Goal: Task Accomplishment & Management: Manage account settings

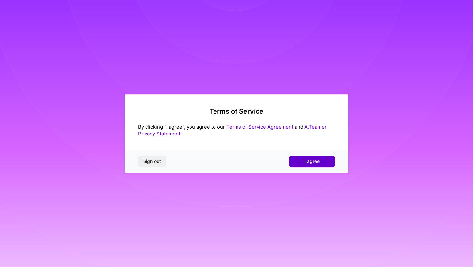
click at [309, 158] on span "I agree" at bounding box center [312, 161] width 15 height 7
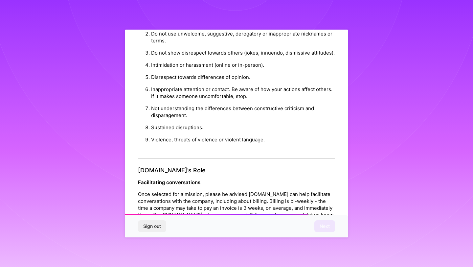
scroll to position [696, 0]
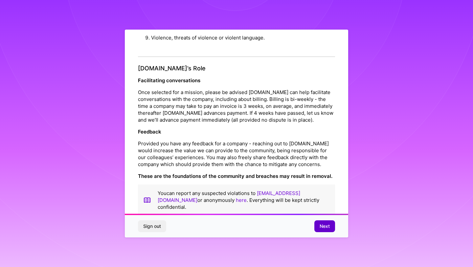
click at [326, 228] on span "Next" at bounding box center [325, 226] width 10 height 7
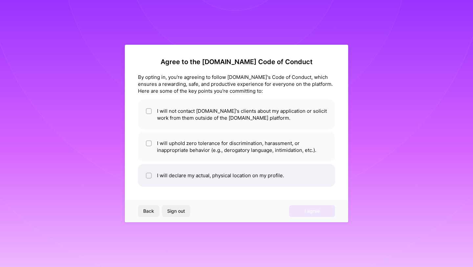
click at [146, 173] on div at bounding box center [149, 175] width 6 height 6
checkbox input "true"
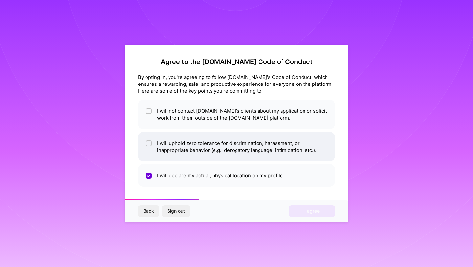
click at [149, 146] on div at bounding box center [149, 143] width 6 height 6
checkbox input "true"
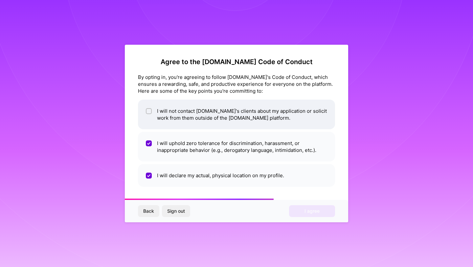
click at [150, 113] on div at bounding box center [149, 111] width 6 height 6
checkbox input "true"
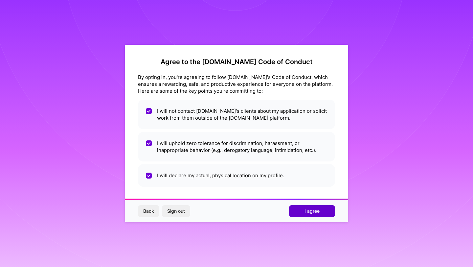
click at [304, 211] on button "I agree" at bounding box center [312, 211] width 46 height 12
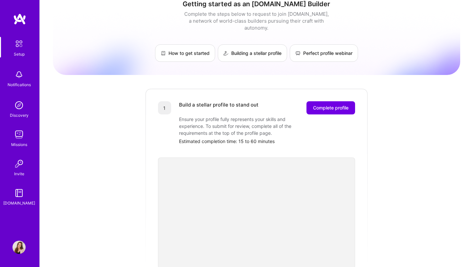
scroll to position [14, 0]
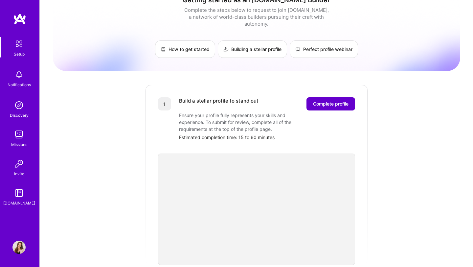
click at [328, 101] on span "Complete profile" at bounding box center [330, 104] width 35 height 7
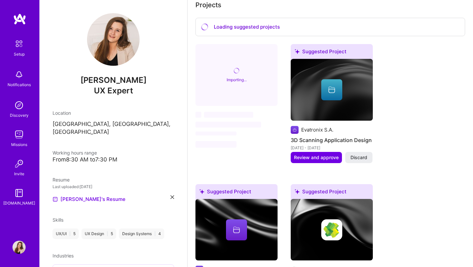
scroll to position [362, 0]
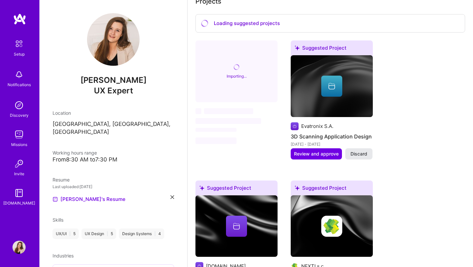
click at [358, 150] on span "Discard" at bounding box center [359, 153] width 17 height 7
click at [359, 150] on span "Discard" at bounding box center [359, 153] width 17 height 7
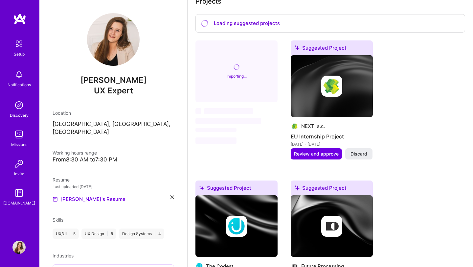
click at [19, 250] on img at bounding box center [18, 246] width 13 height 13
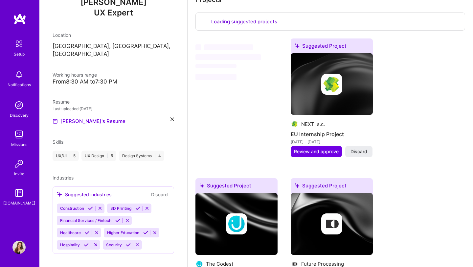
select select "US"
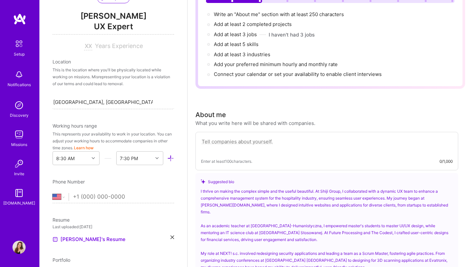
scroll to position [367, 0]
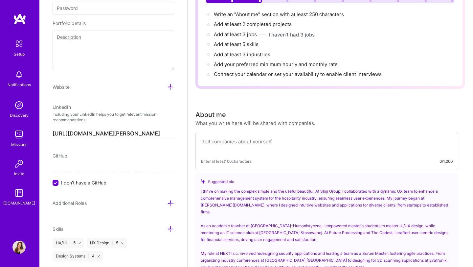
click at [20, 246] on img at bounding box center [18, 246] width 13 height 13
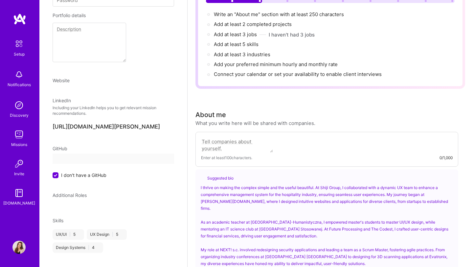
select select "US"
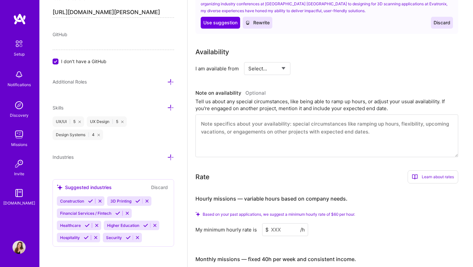
scroll to position [0, 0]
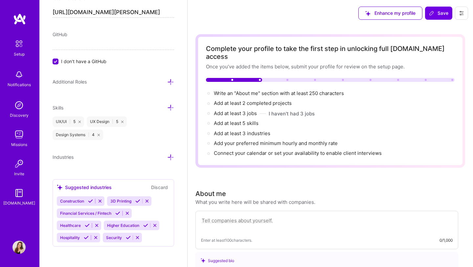
click at [462, 14] on icon at bounding box center [461, 13] width 5 height 5
click at [438, 29] on button "Settings" at bounding box center [443, 28] width 49 height 17
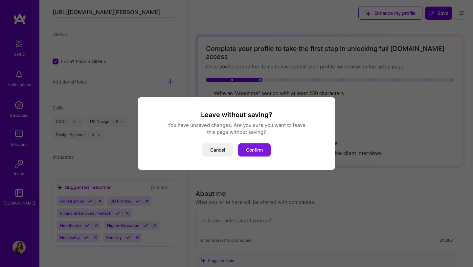
click at [259, 150] on button "Confirm" at bounding box center [254, 149] width 33 height 13
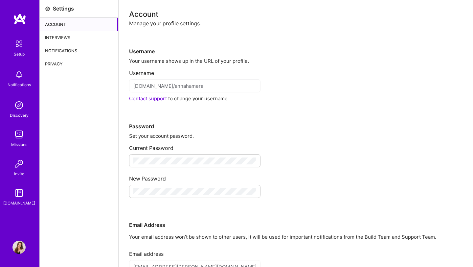
click at [72, 62] on div "Privacy" at bounding box center [79, 63] width 79 height 13
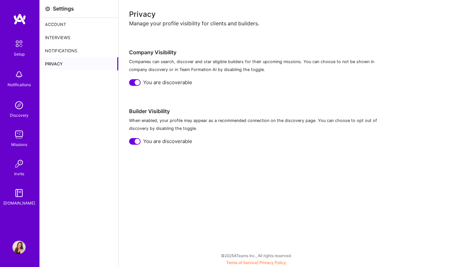
click at [137, 86] on div "Privacy Manage your profile visibility for clients and builders. Company Visibi…" at bounding box center [295, 78] width 333 height 134
click at [136, 85] on div at bounding box center [134, 82] width 11 height 7
click at [134, 143] on div at bounding box center [134, 141] width 11 height 7
click at [76, 52] on div "Notifications" at bounding box center [79, 50] width 79 height 13
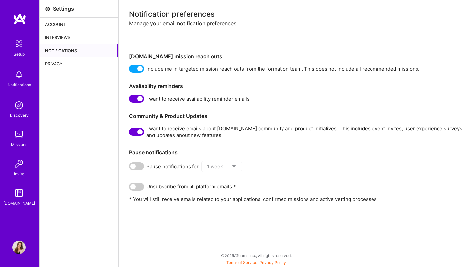
click at [137, 68] on span at bounding box center [136, 69] width 15 height 8
click at [130, 70] on input "checkbox" at bounding box center [130, 70] width 0 height 0
click at [136, 98] on span at bounding box center [136, 99] width 15 height 8
click at [130, 100] on input "checkbox" at bounding box center [130, 100] width 0 height 0
click at [135, 131] on span at bounding box center [136, 132] width 15 height 8
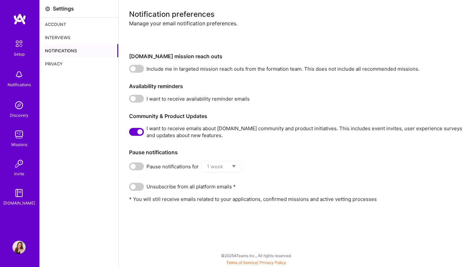
click at [130, 133] on input "checkbox" at bounding box center [130, 133] width 0 height 0
click at [58, 40] on div "Interviews" at bounding box center [79, 37] width 79 height 13
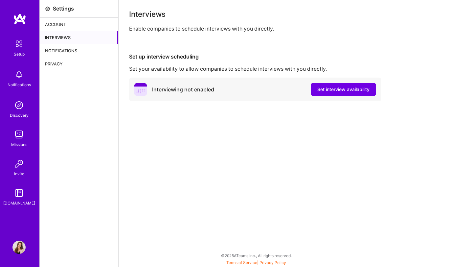
click at [61, 24] on div "Account" at bounding box center [79, 24] width 79 height 13
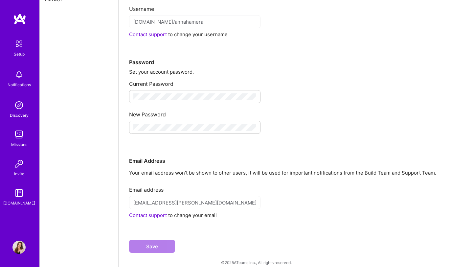
scroll to position [71, 0]
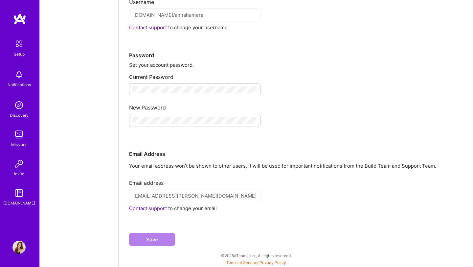
click at [19, 250] on img at bounding box center [18, 246] width 13 height 13
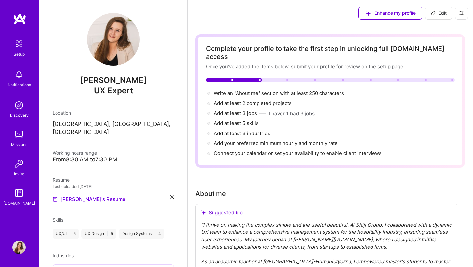
scroll to position [78, 0]
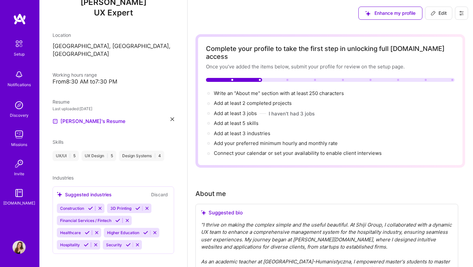
click at [173, 117] on icon at bounding box center [173, 119] width 4 height 4
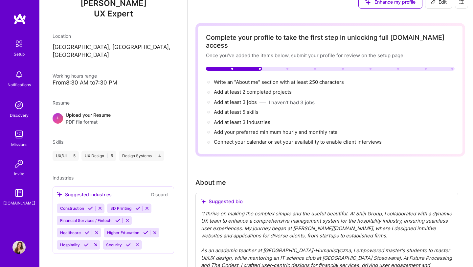
scroll to position [15, 0]
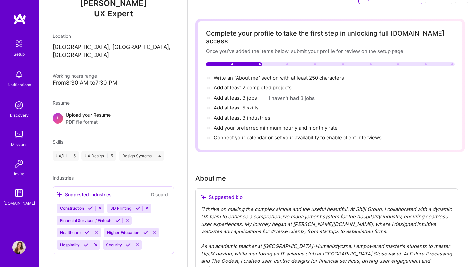
click at [162, 191] on button "Discard" at bounding box center [159, 195] width 21 height 8
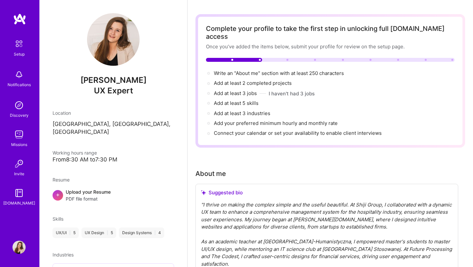
scroll to position [0, 0]
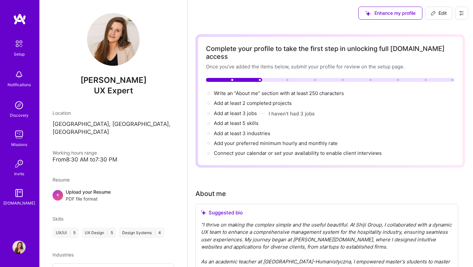
click at [461, 15] on button at bounding box center [461, 13] width 13 height 13
click at [444, 41] on button "Payment method" at bounding box center [443, 44] width 49 height 17
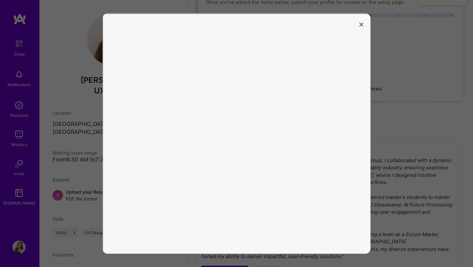
scroll to position [67, 0]
click at [360, 24] on icon "modal" at bounding box center [361, 24] width 4 height 4
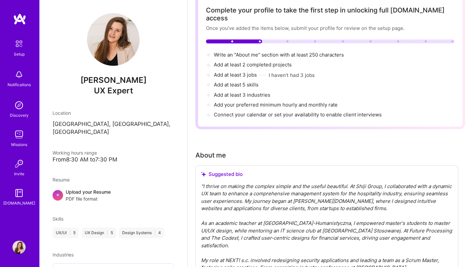
scroll to position [0, 0]
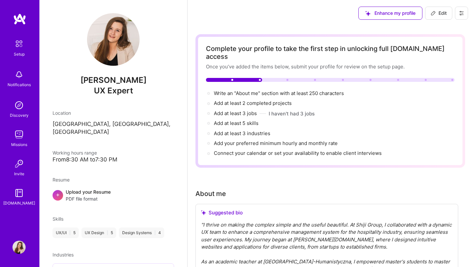
click at [458, 16] on button at bounding box center [461, 13] width 13 height 13
click at [442, 25] on button "Settings" at bounding box center [443, 28] width 49 height 17
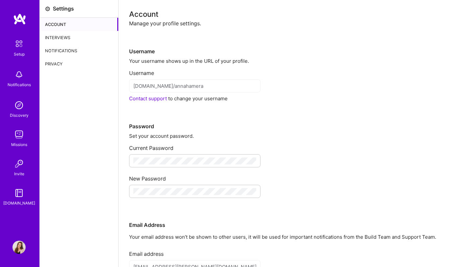
click at [130, 83] on div "[DOMAIN_NAME]/annahamera" at bounding box center [194, 85] width 131 height 13
